Goal: Register for event/course

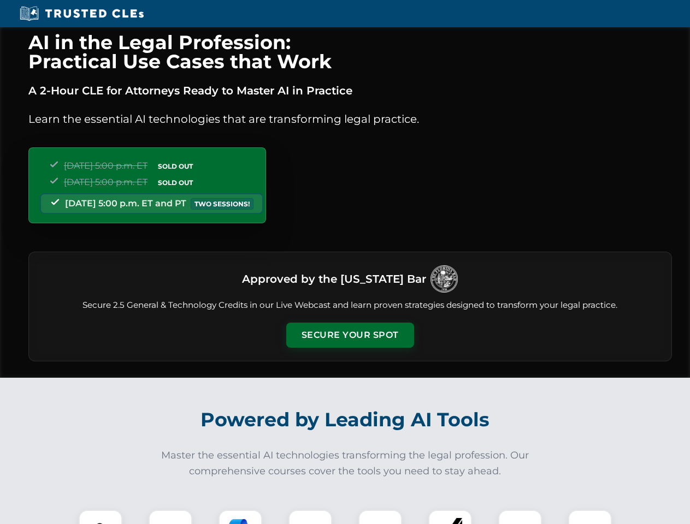
click at [350, 335] on button "Secure Your Spot" at bounding box center [350, 335] width 128 height 25
click at [101, 517] on img at bounding box center [101, 532] width 32 height 32
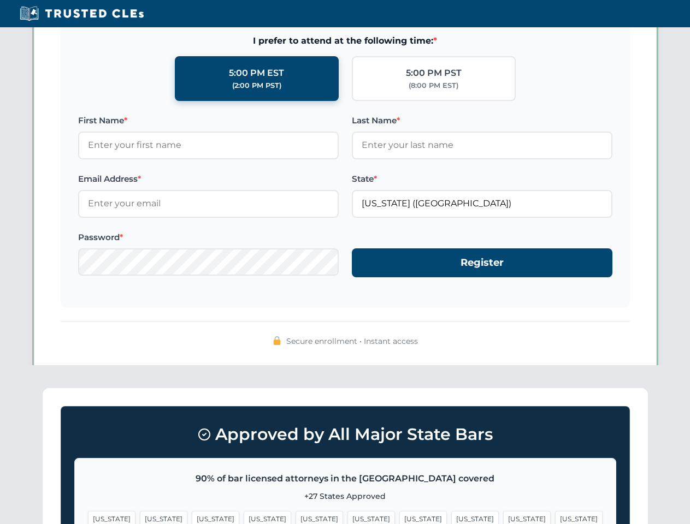
click at [399, 517] on span "[US_STATE]" at bounding box center [423, 519] width 48 height 16
click at [503, 517] on span "[US_STATE]" at bounding box center [527, 519] width 48 height 16
